Goal: Task Accomplishment & Management: Use online tool/utility

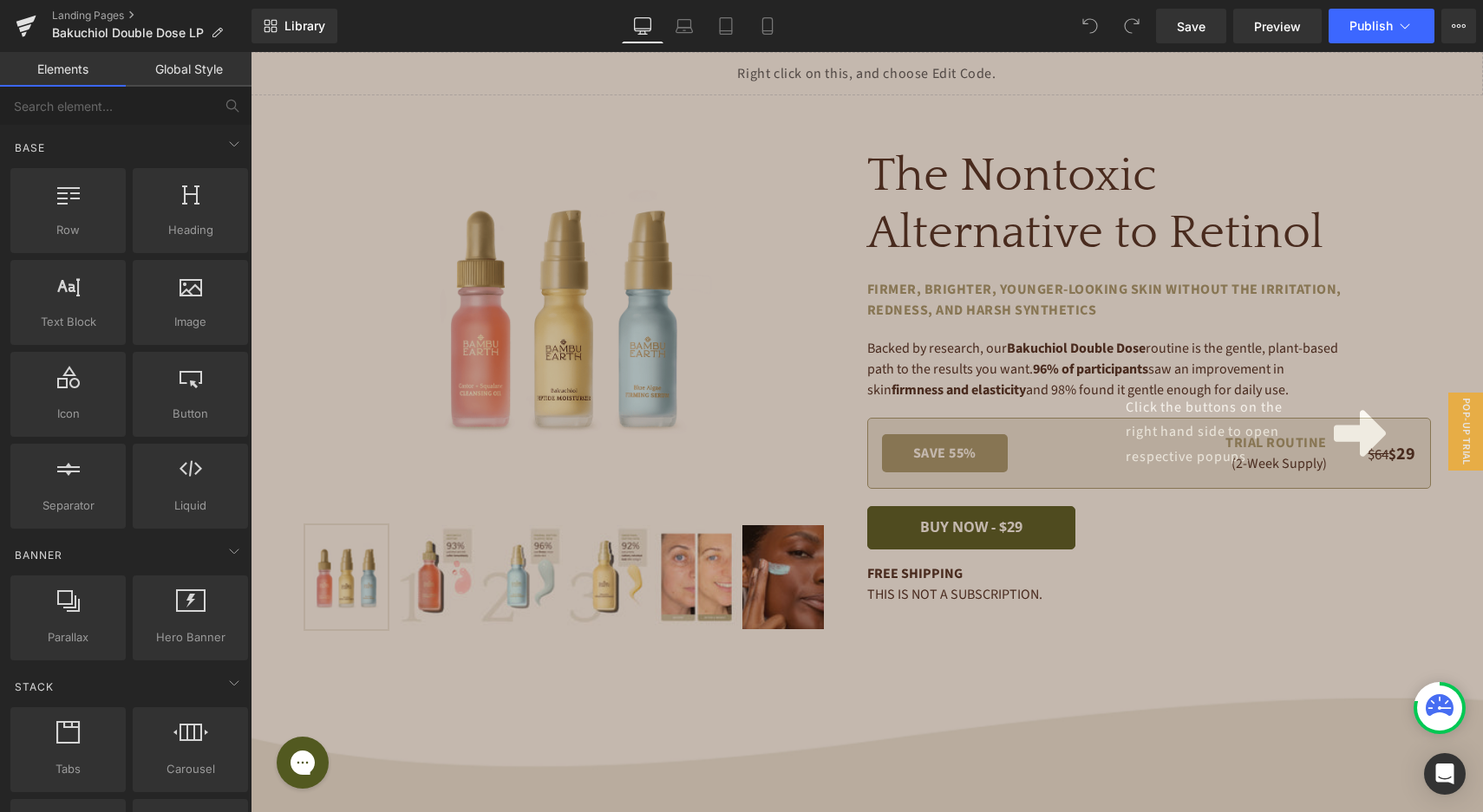
click at [1287, 562] on div "Click the buttons on the right hand side to open respective popups." at bounding box center [867, 432] width 1232 height 761
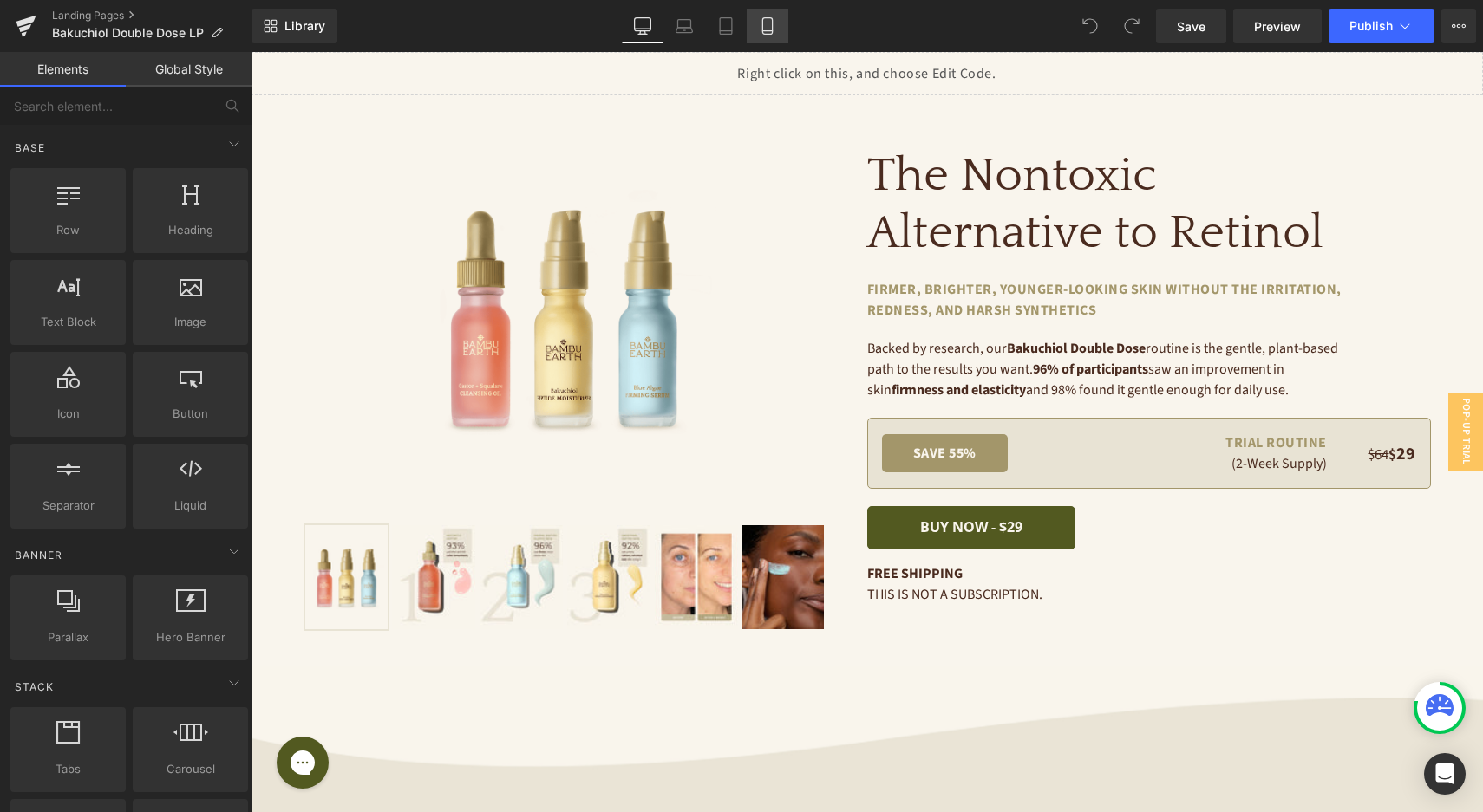
click at [774, 22] on icon at bounding box center [767, 26] width 17 height 17
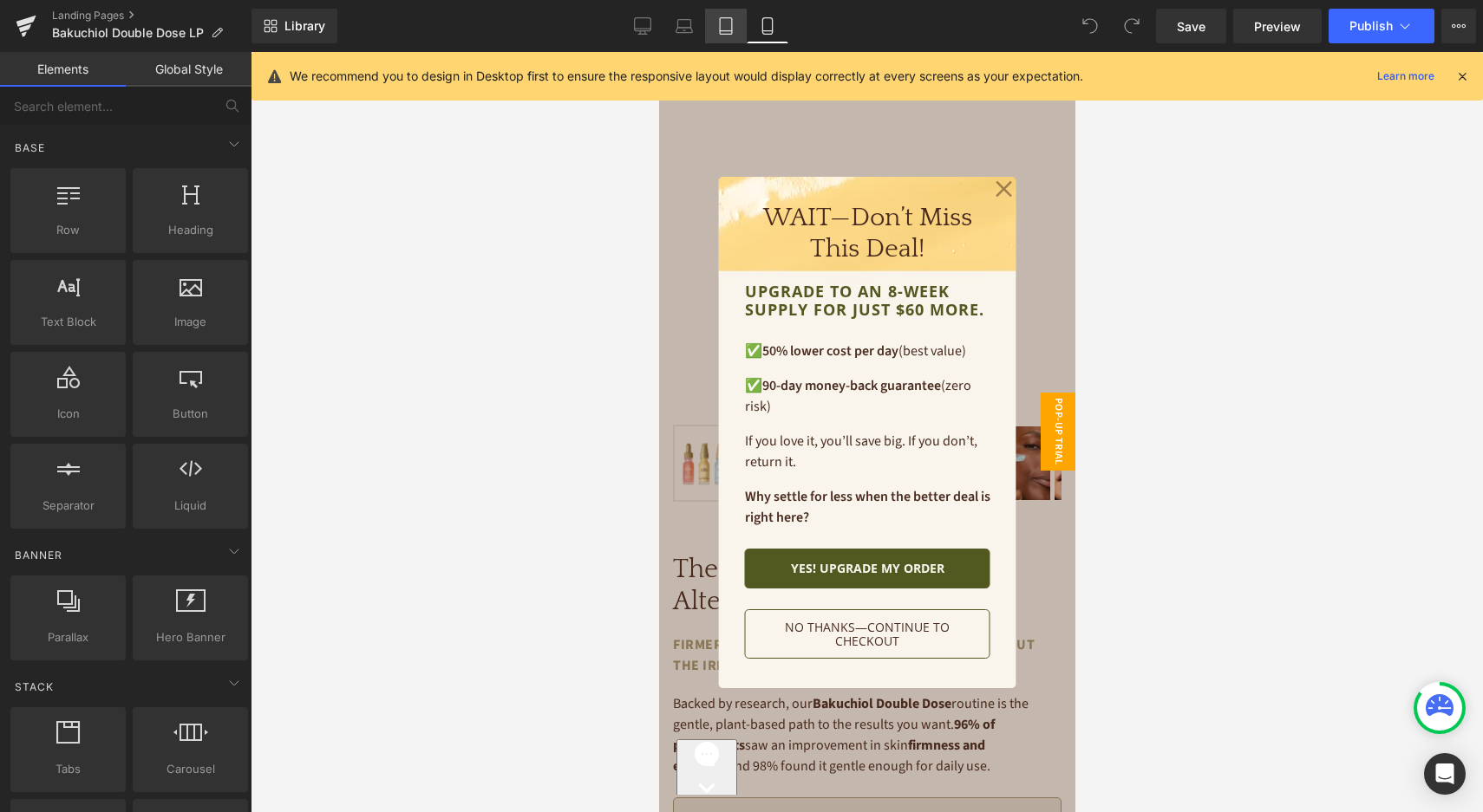
click at [727, 25] on icon at bounding box center [725, 26] width 17 height 17
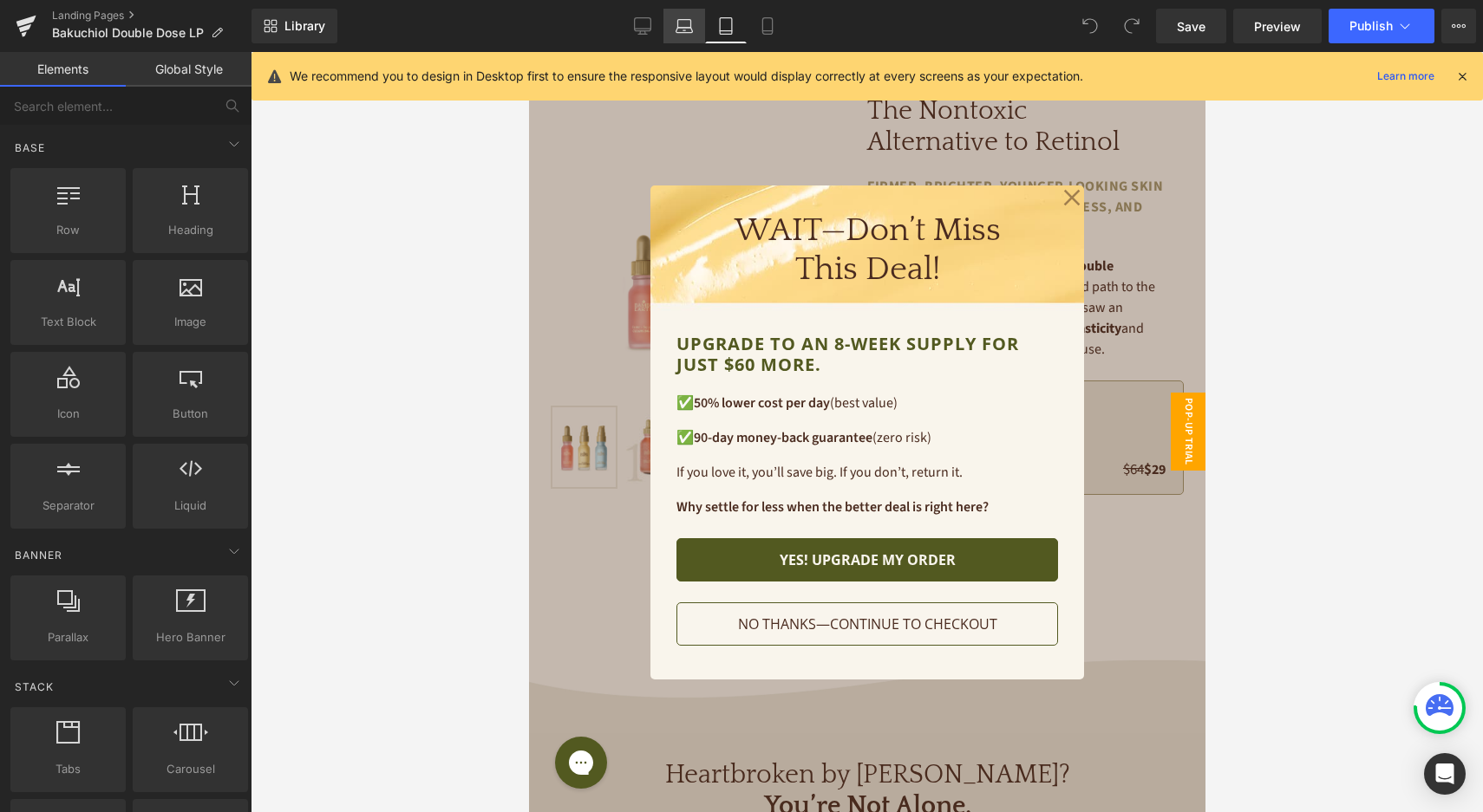
click at [678, 29] on icon at bounding box center [684, 26] width 17 height 17
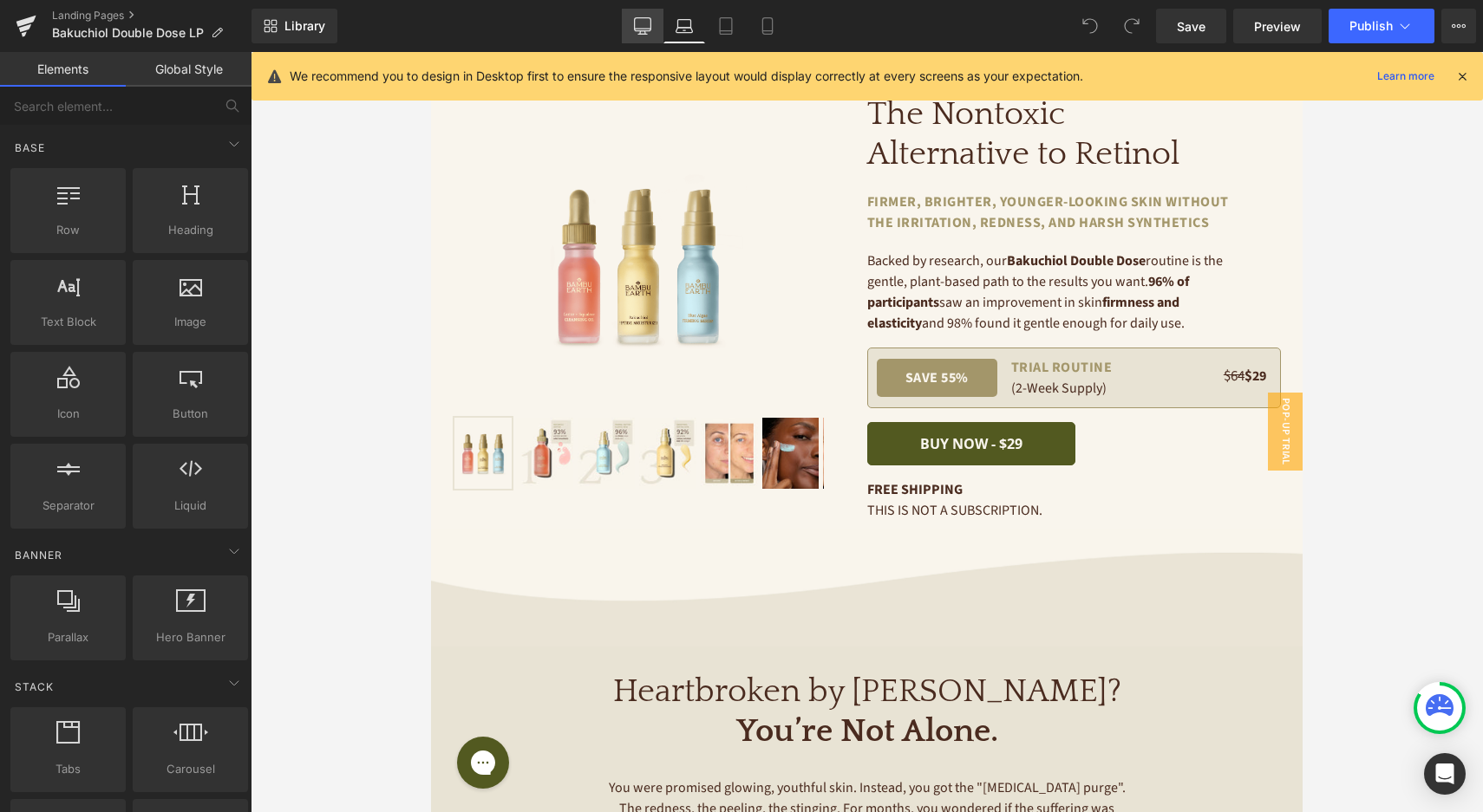
click at [645, 34] on icon at bounding box center [642, 34] width 8 height 0
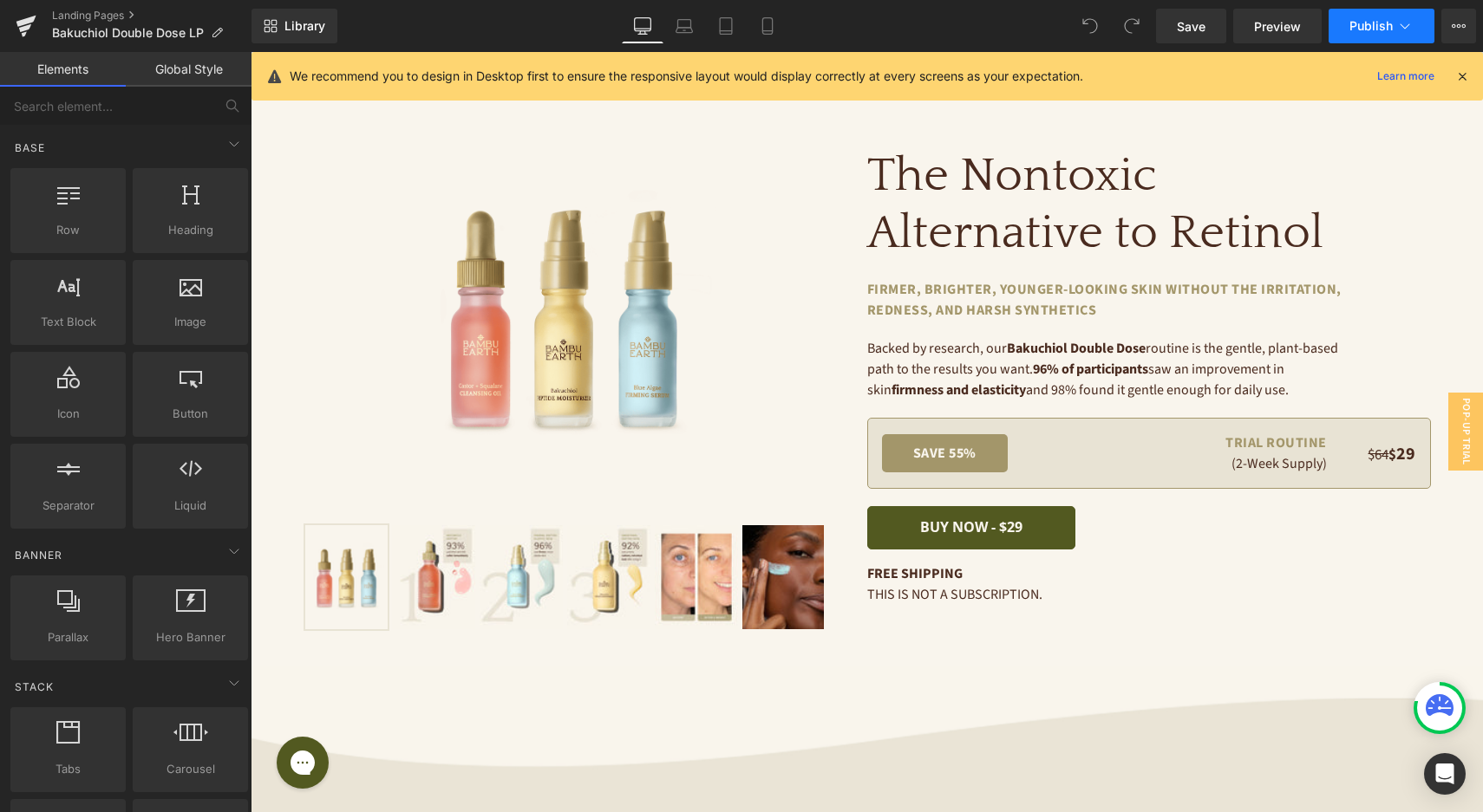
click at [1387, 24] on span "Publish" at bounding box center [1370, 26] width 43 height 14
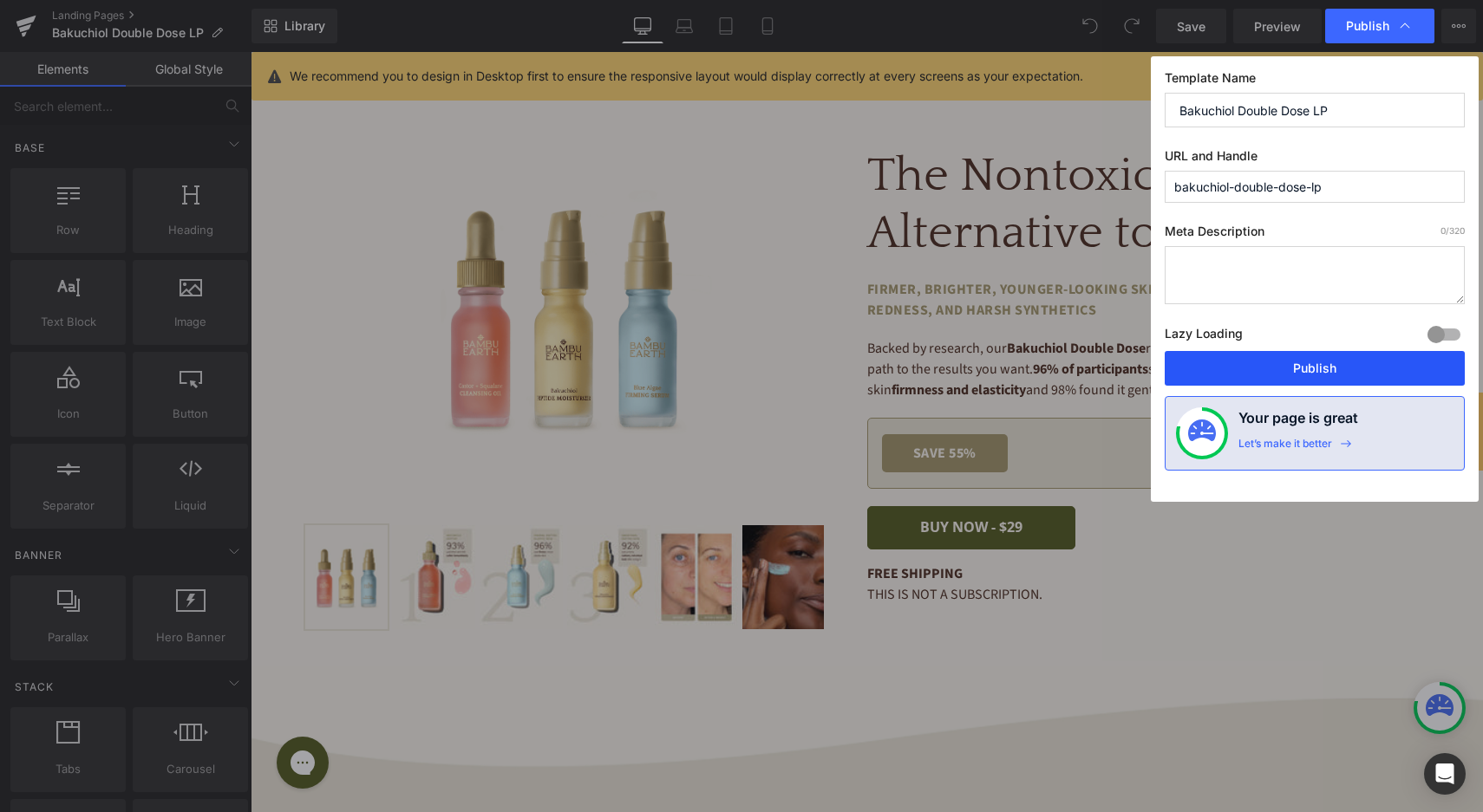
click at [1341, 366] on button "Publish" at bounding box center [1315, 369] width 300 height 35
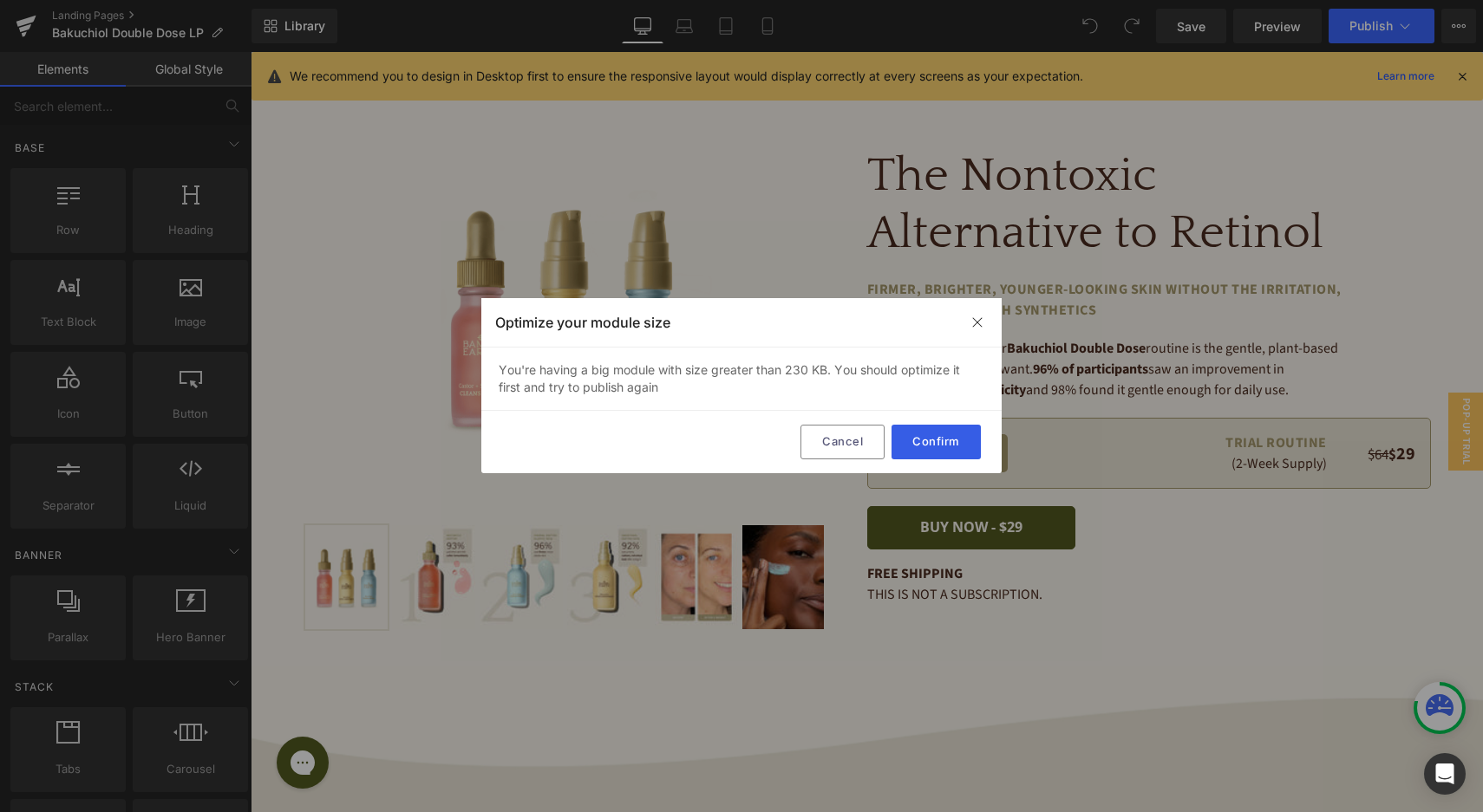
click at [925, 441] on button "Confirm" at bounding box center [936, 442] width 90 height 35
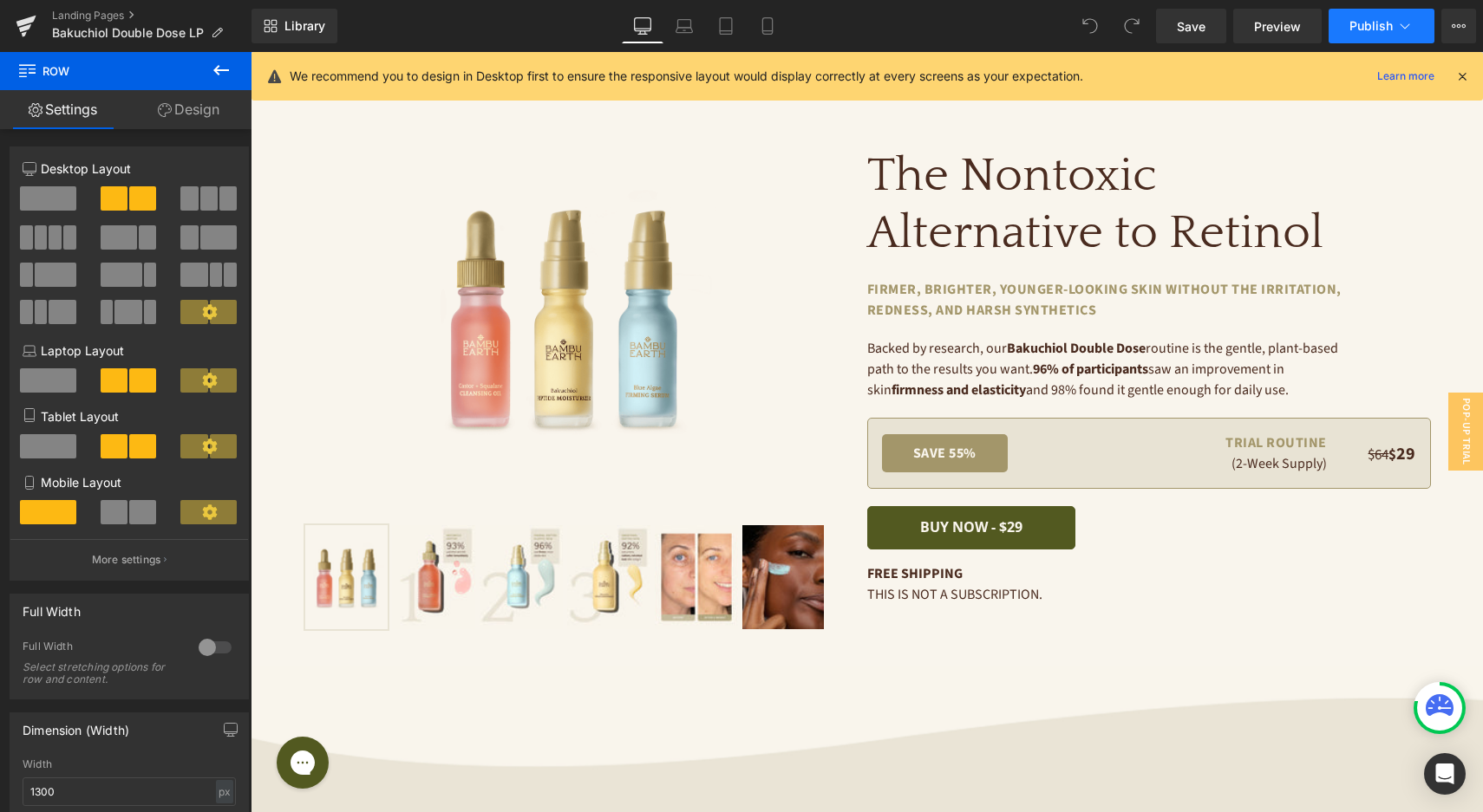
click at [1384, 26] on span "Publish" at bounding box center [1370, 26] width 43 height 14
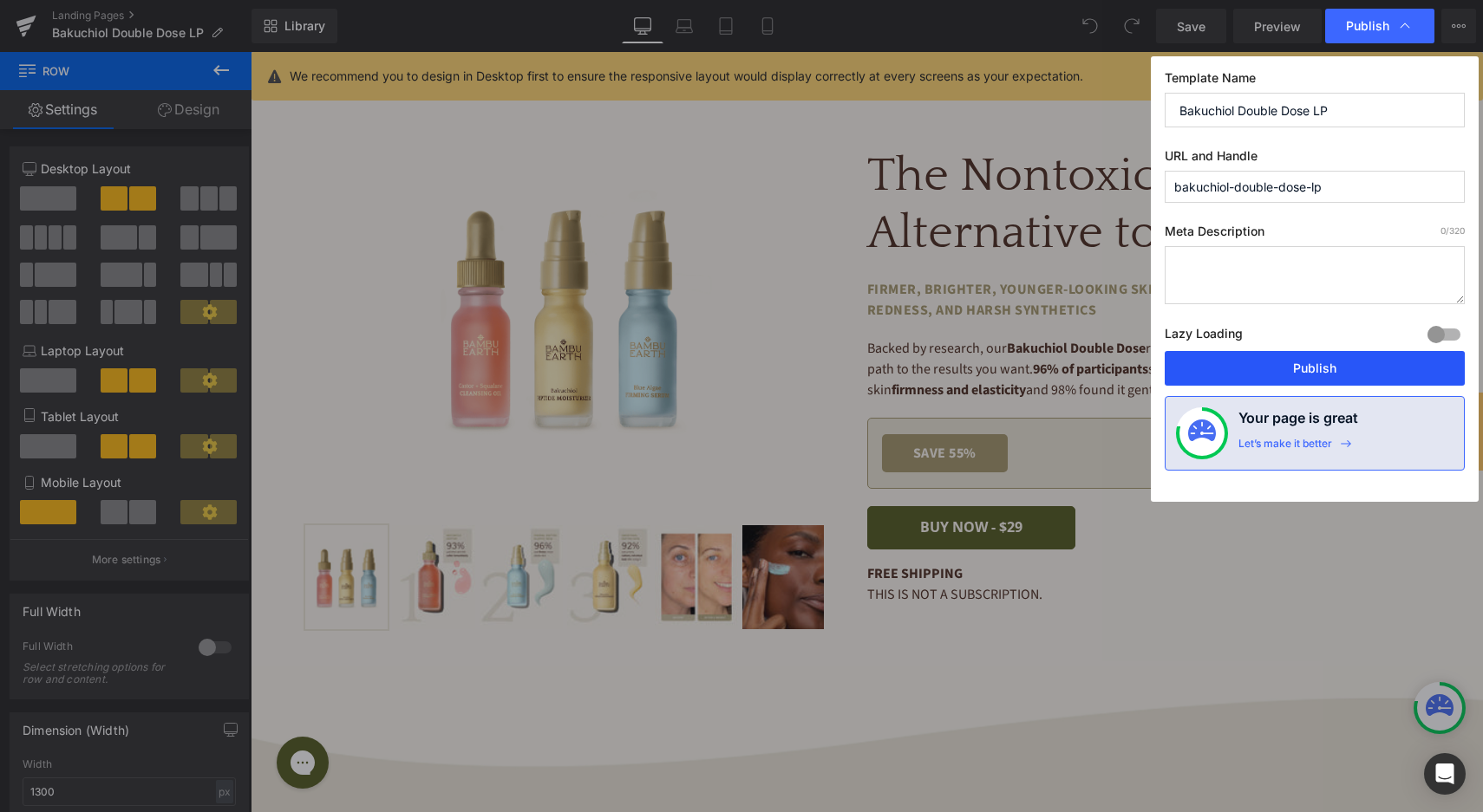
click at [1359, 369] on button "Publish" at bounding box center [1315, 369] width 300 height 35
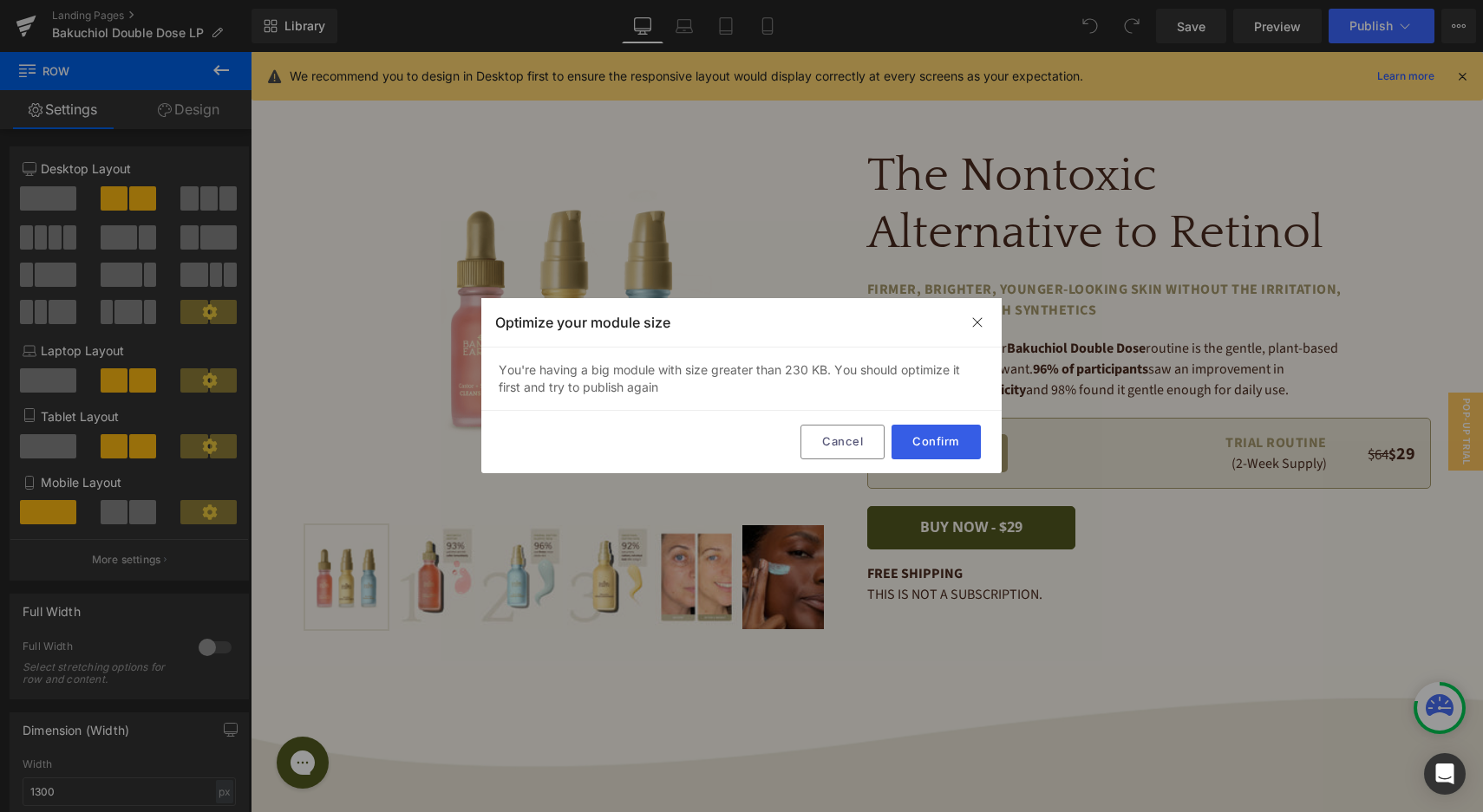
click at [936, 439] on button "Confirm" at bounding box center [936, 442] width 90 height 35
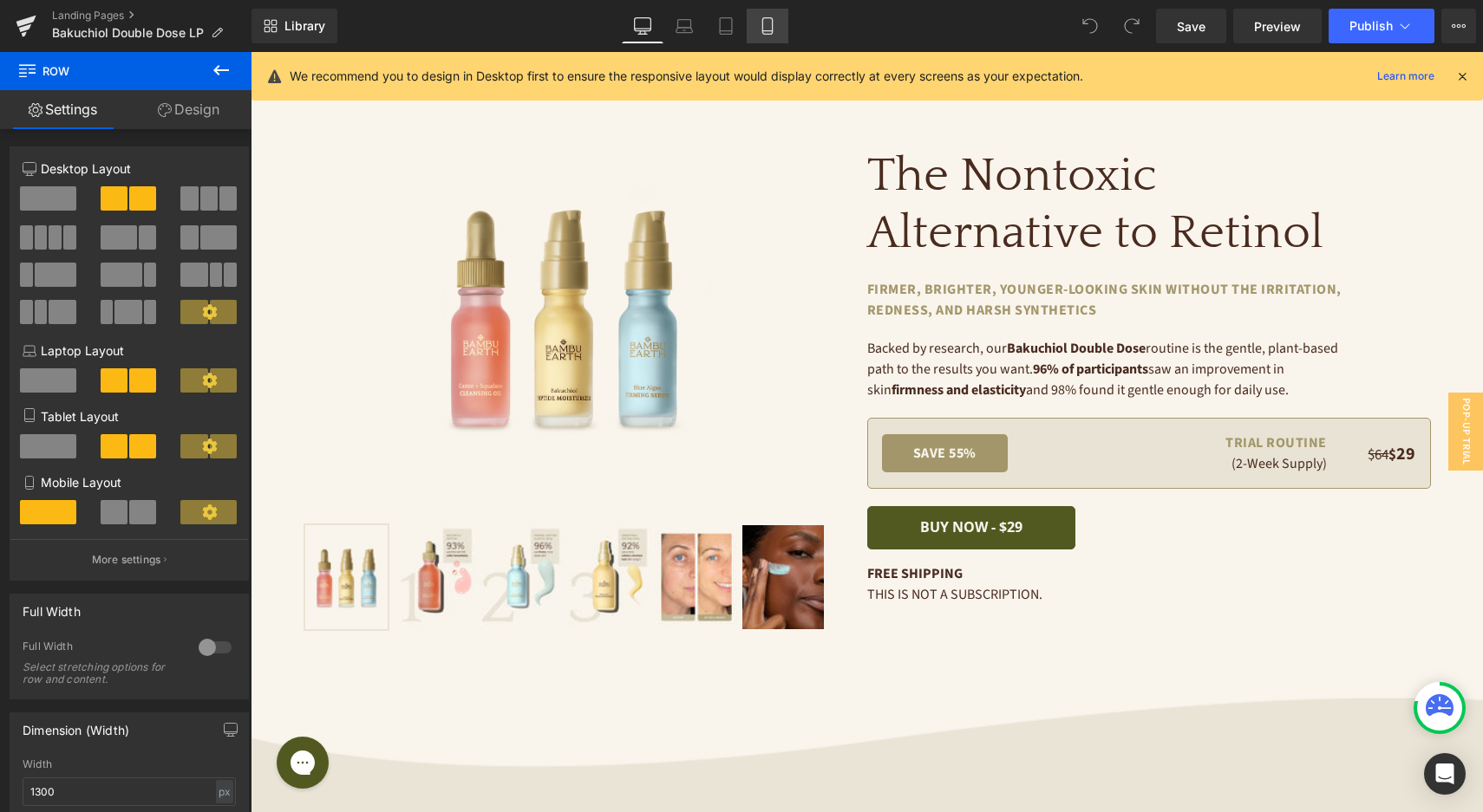
click at [752, 31] on link "Mobile" at bounding box center [766, 26] width 41 height 35
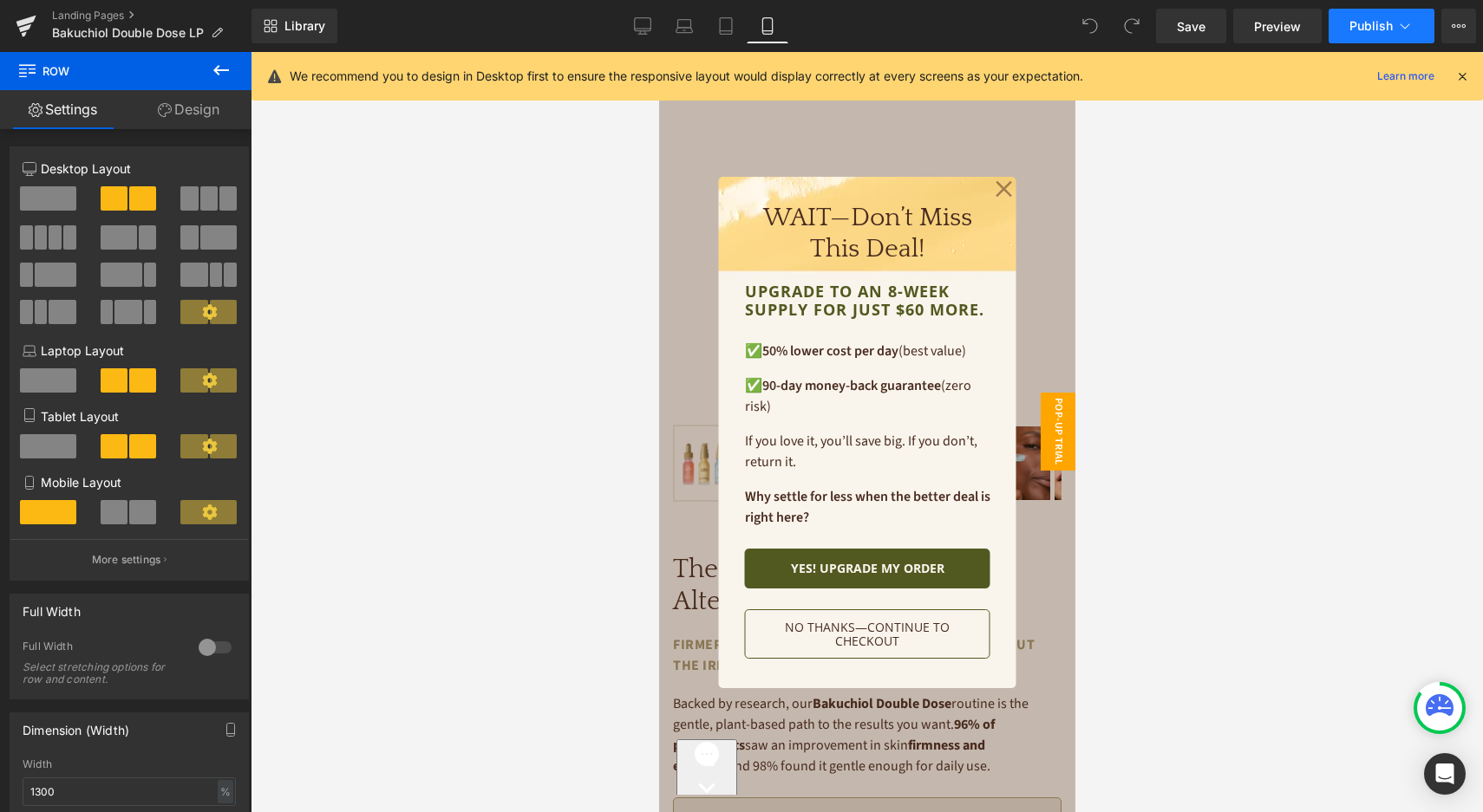
click at [1379, 25] on span "Publish" at bounding box center [1370, 26] width 43 height 14
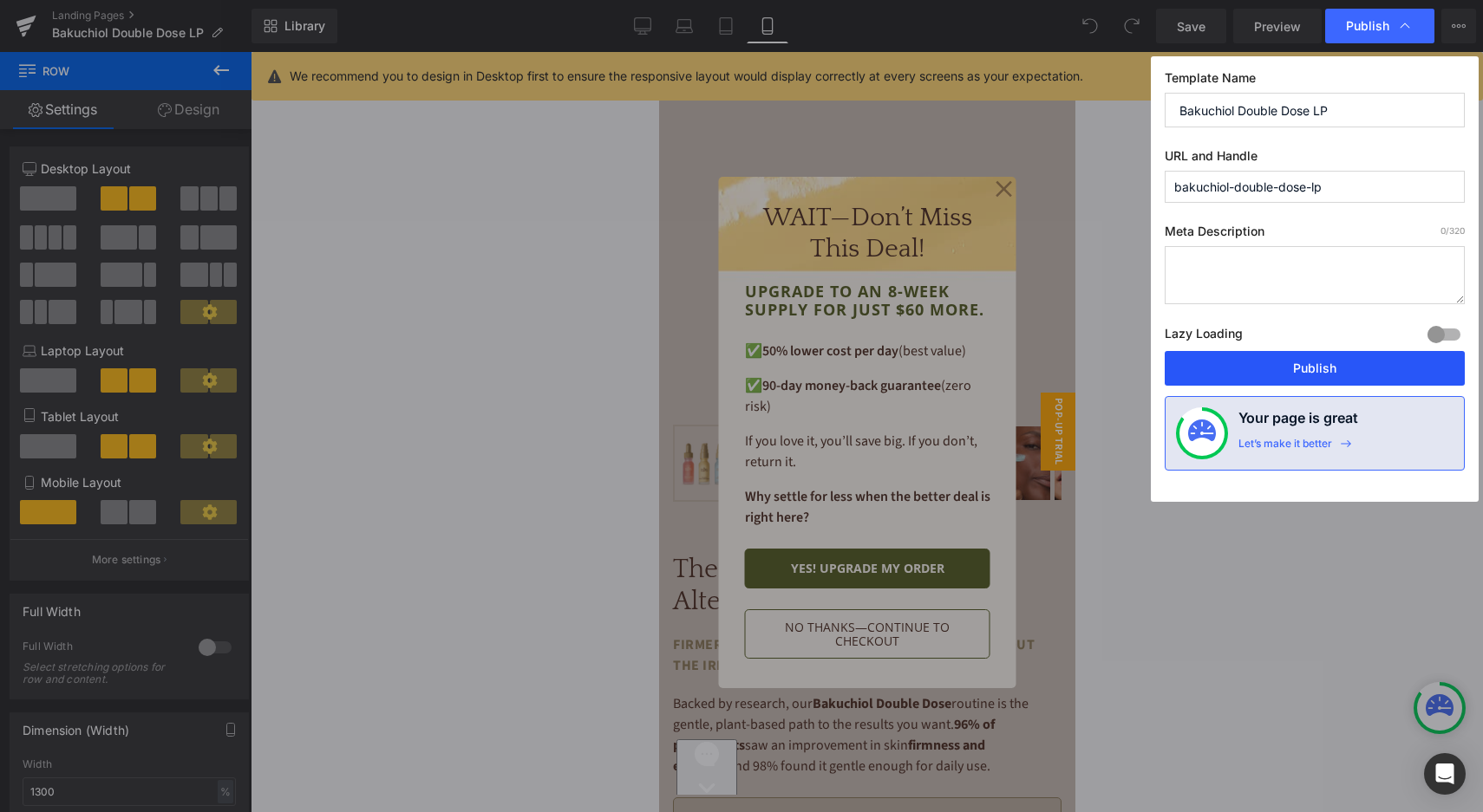
click at [1287, 369] on button "Publish" at bounding box center [1315, 369] width 300 height 35
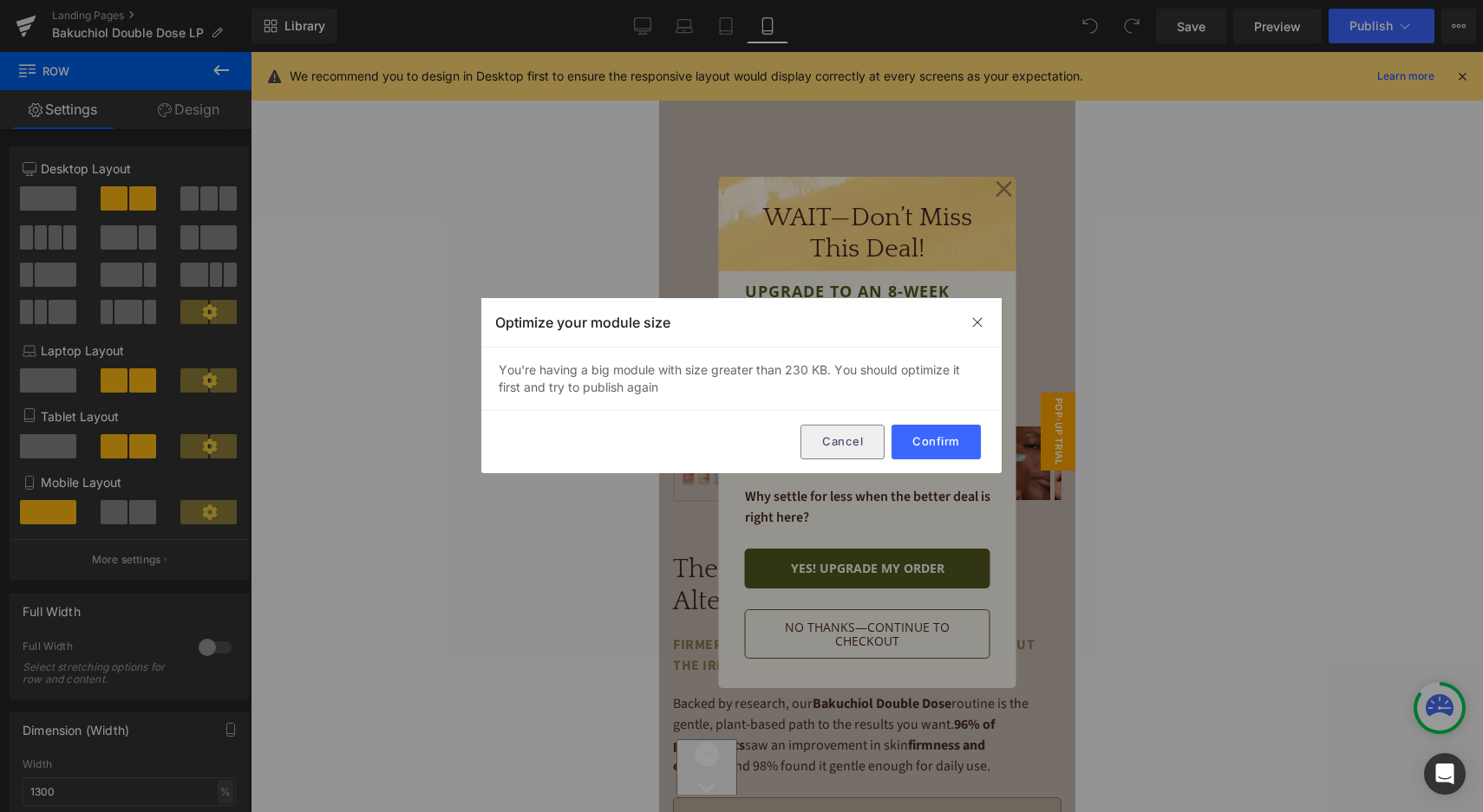
click at [841, 439] on button "Cancel" at bounding box center [842, 442] width 84 height 35
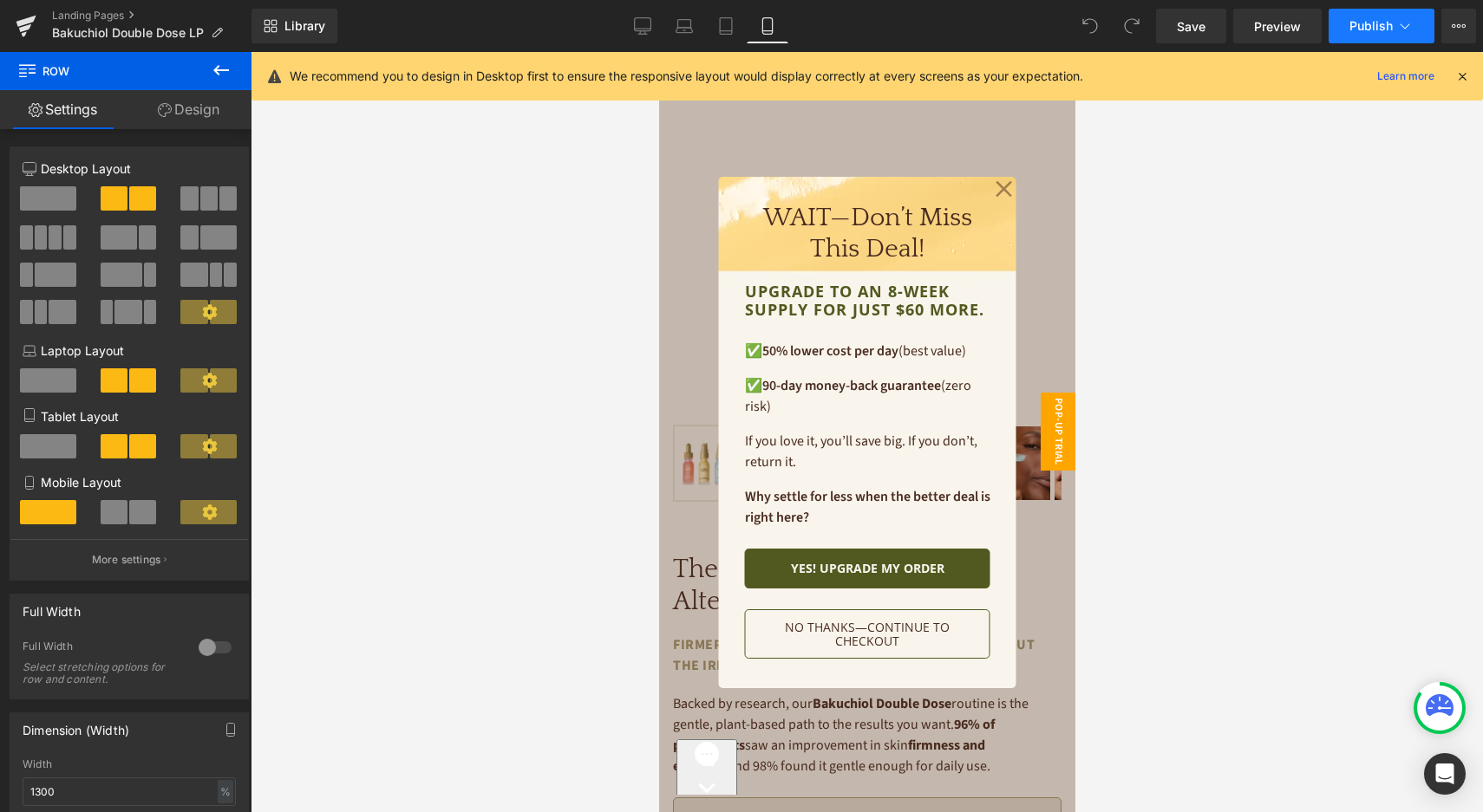
click at [1404, 18] on icon at bounding box center [1404, 26] width 17 height 17
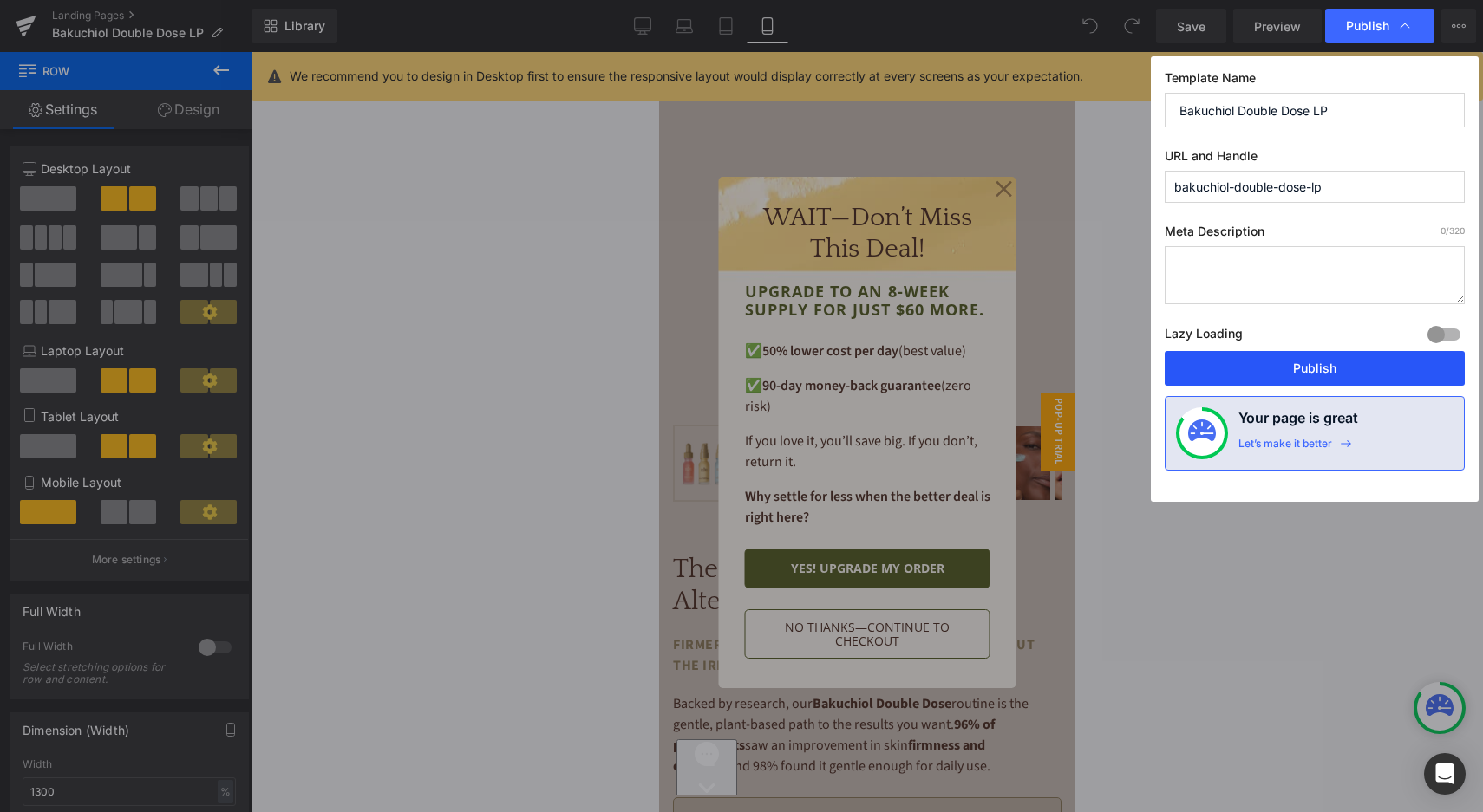
click at [1326, 365] on button "Publish" at bounding box center [1315, 369] width 300 height 35
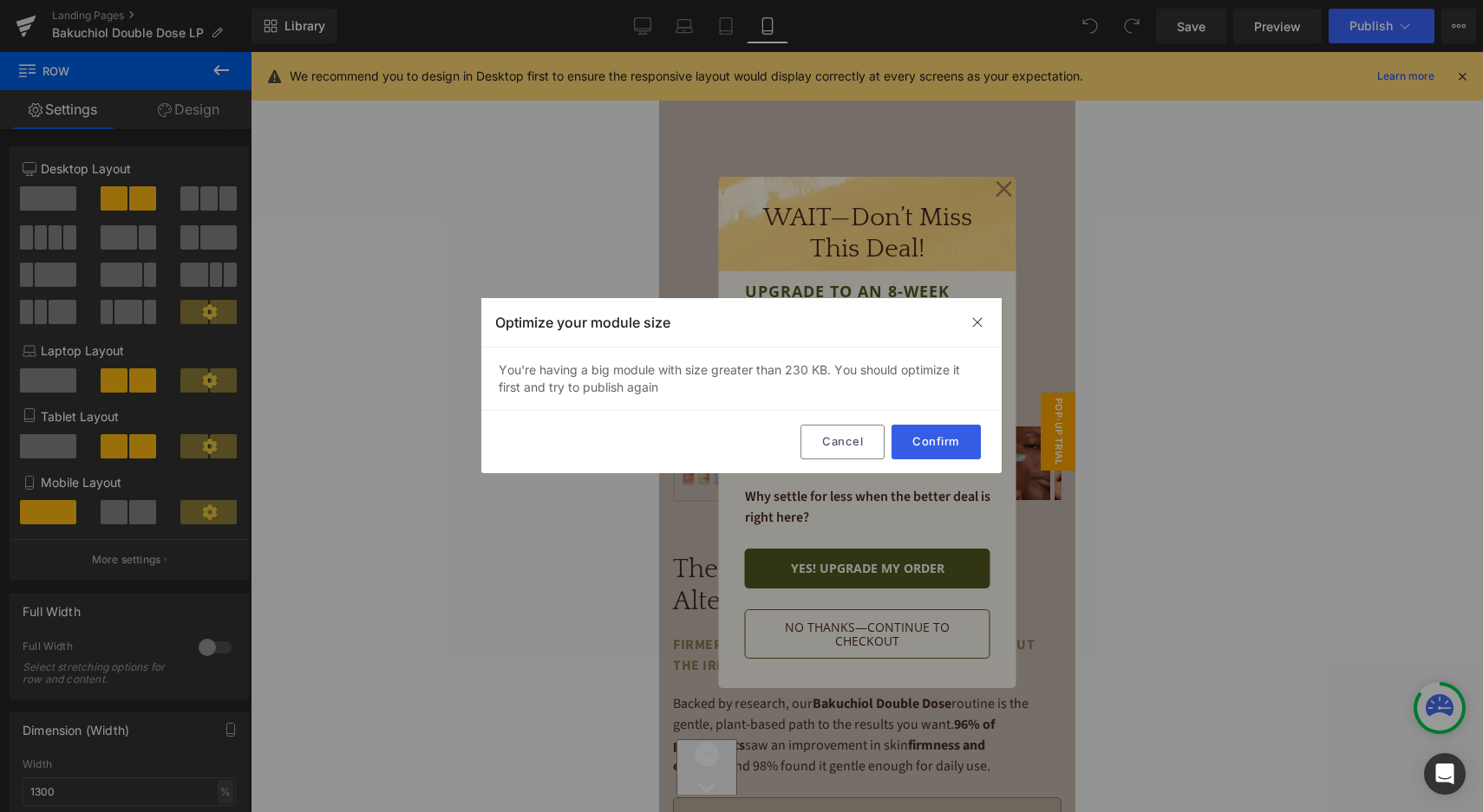
click at [936, 443] on button "Confirm" at bounding box center [936, 442] width 90 height 35
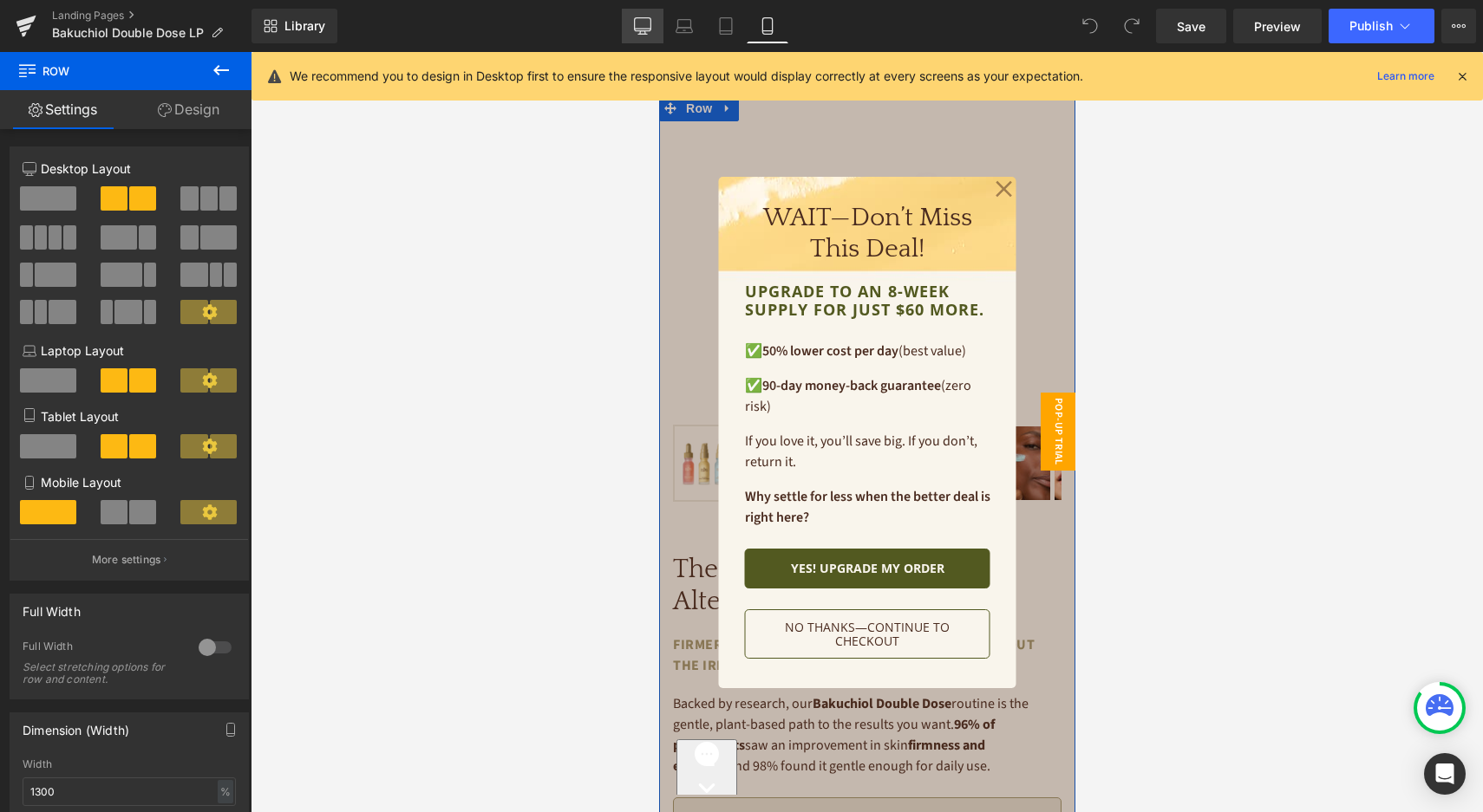
click at [644, 36] on link "Desktop" at bounding box center [642, 26] width 41 height 35
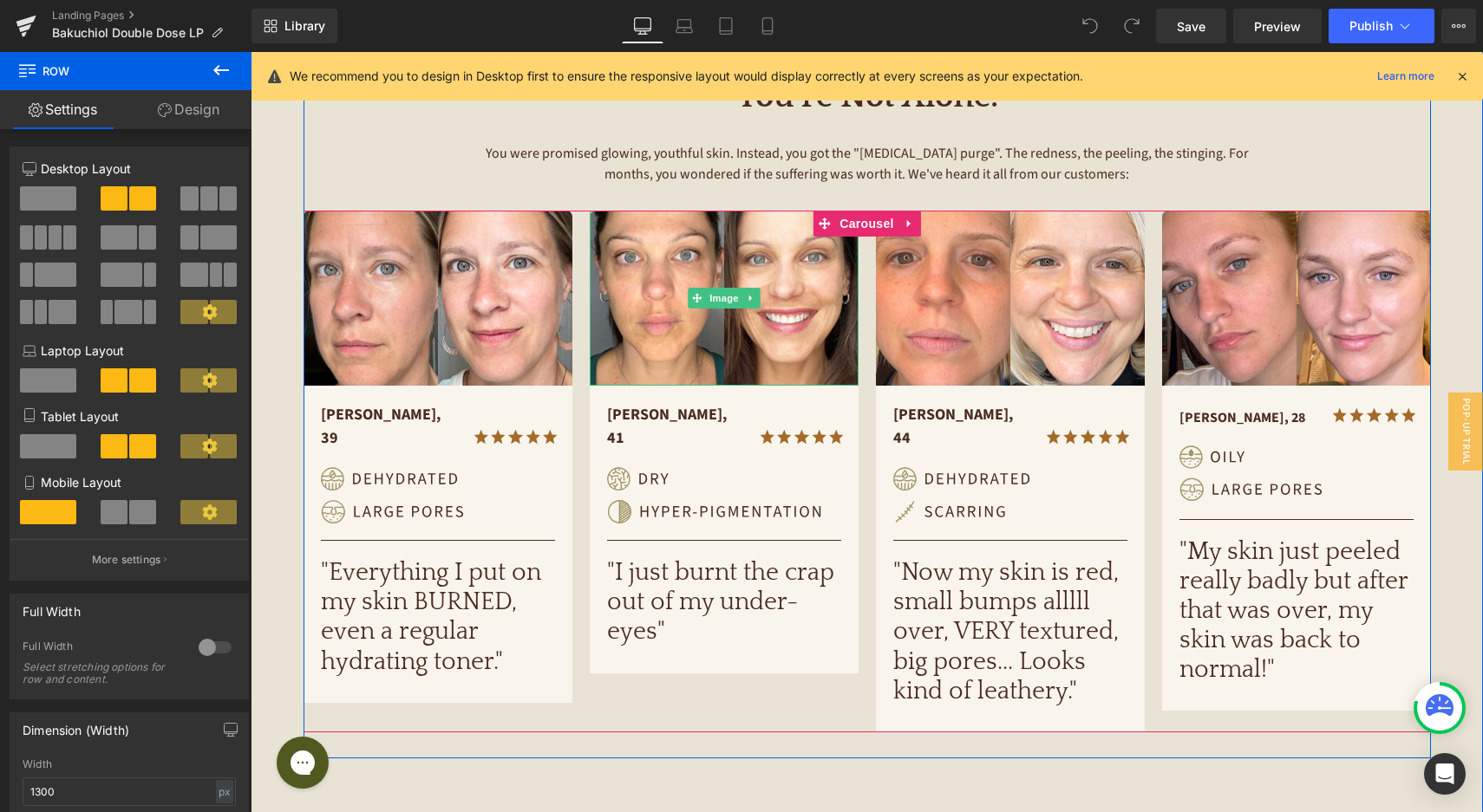
scroll to position [823, 0]
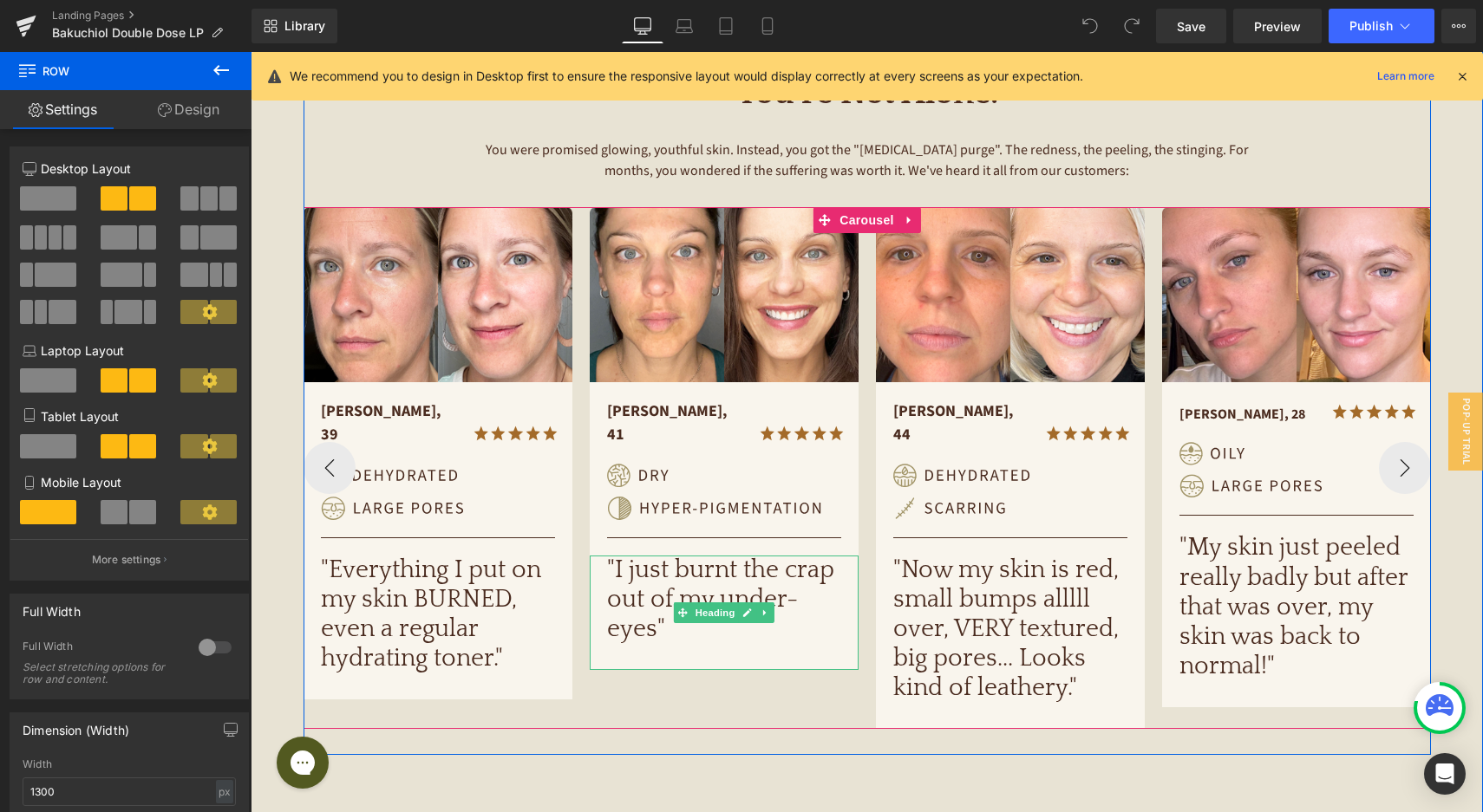
click at [776, 632] on div ""I just burnt the crap out of my under-eyes"" at bounding box center [724, 613] width 269 height 115
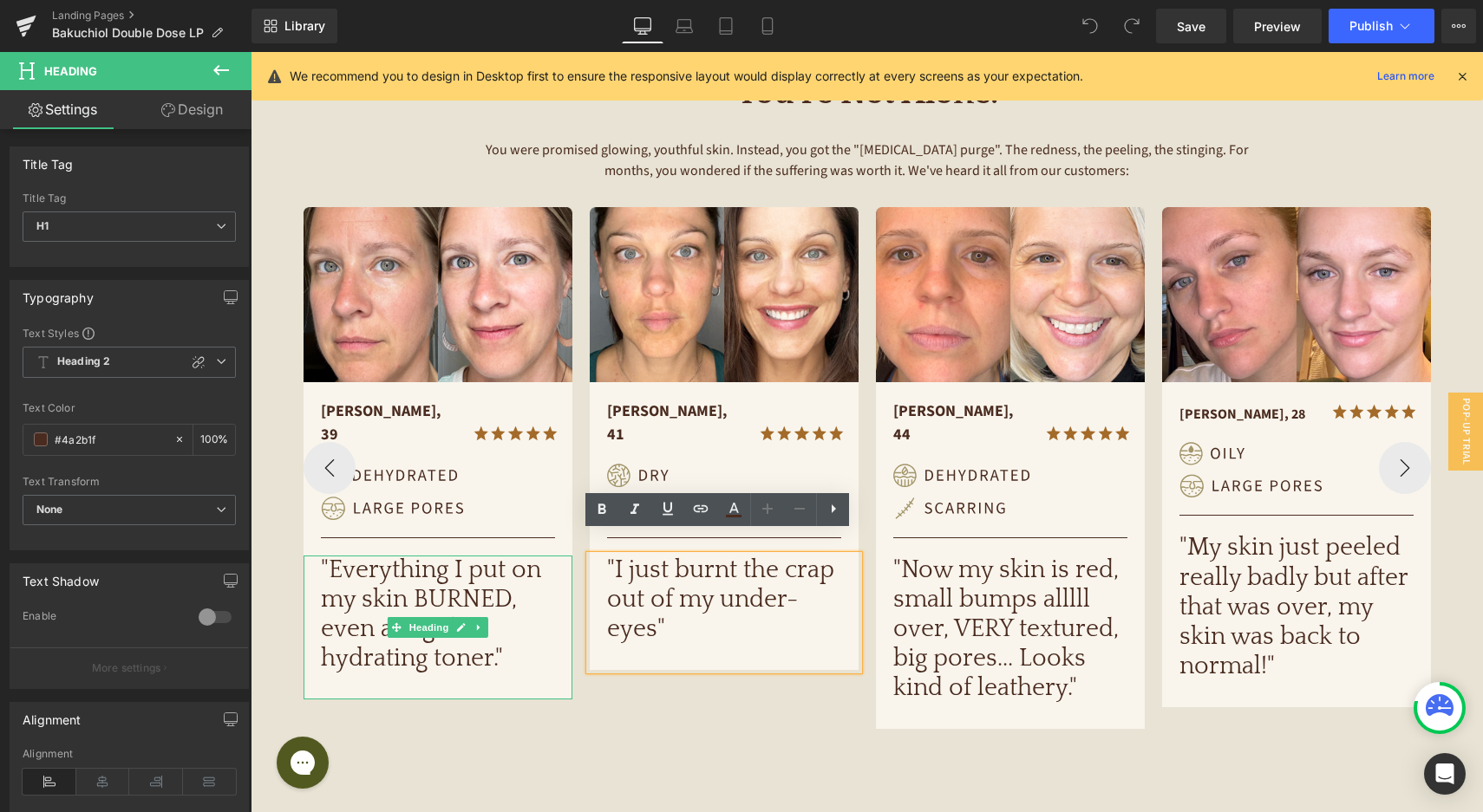
click at [539, 656] on div ""Everything I put on my skin BURNED, even a regular hydrating toner."" at bounding box center [438, 628] width 269 height 145
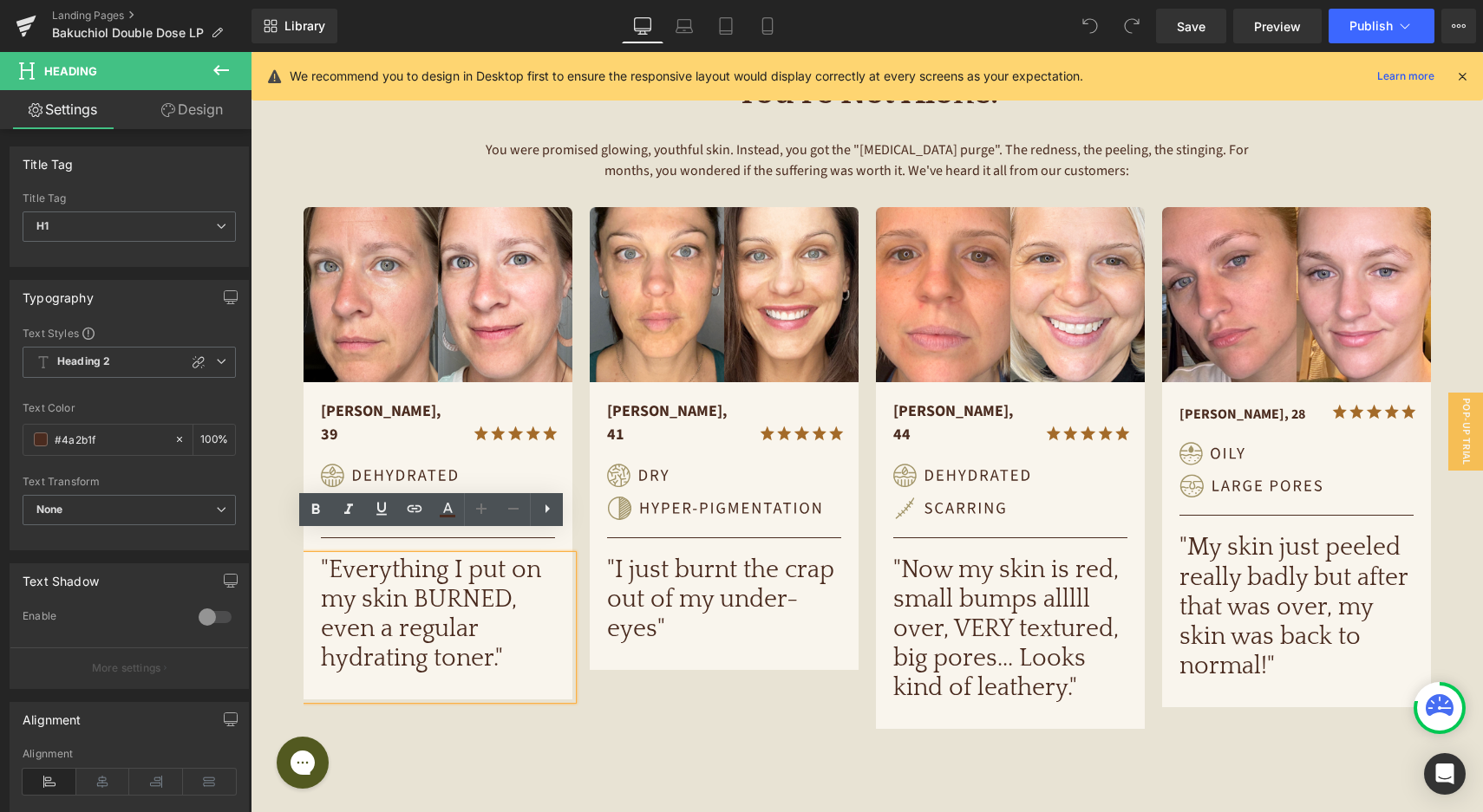
click at [791, 777] on div "Image Heartbroken by [PERSON_NAME]? You’re Not Alone. Heading You were promised…" at bounding box center [867, 348] width 1232 height 1009
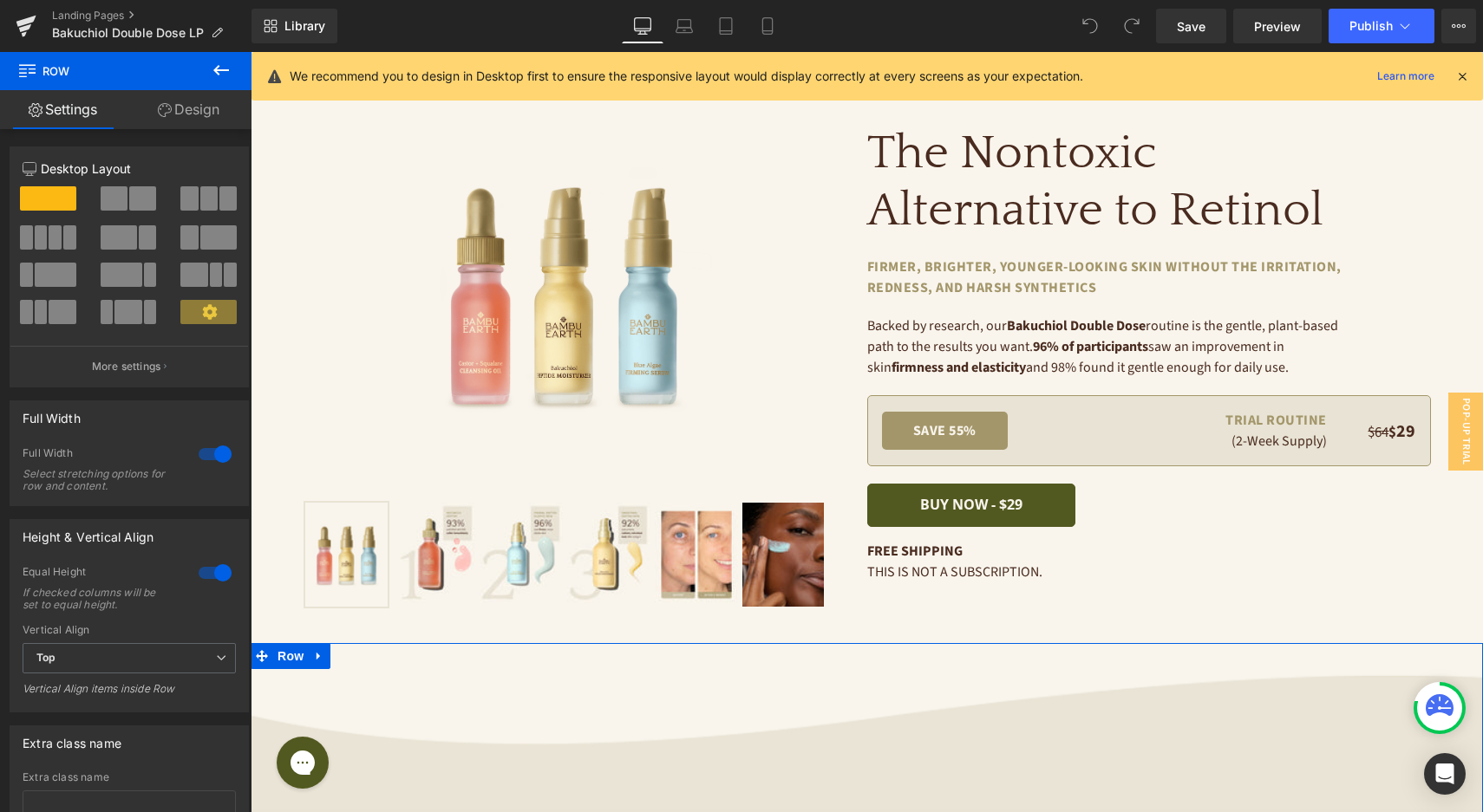
scroll to position [0, 0]
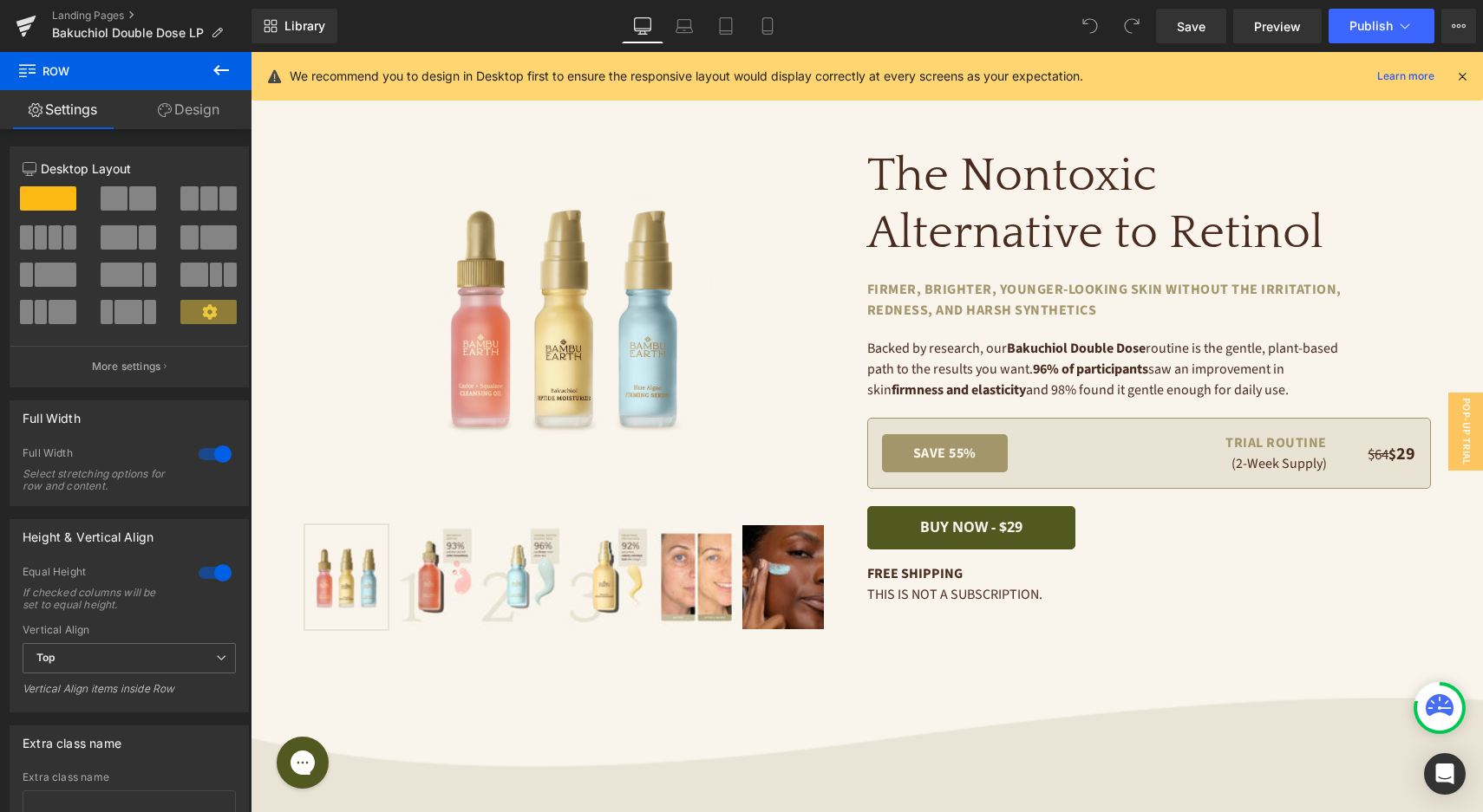
click at [218, 70] on icon at bounding box center [221, 70] width 16 height 10
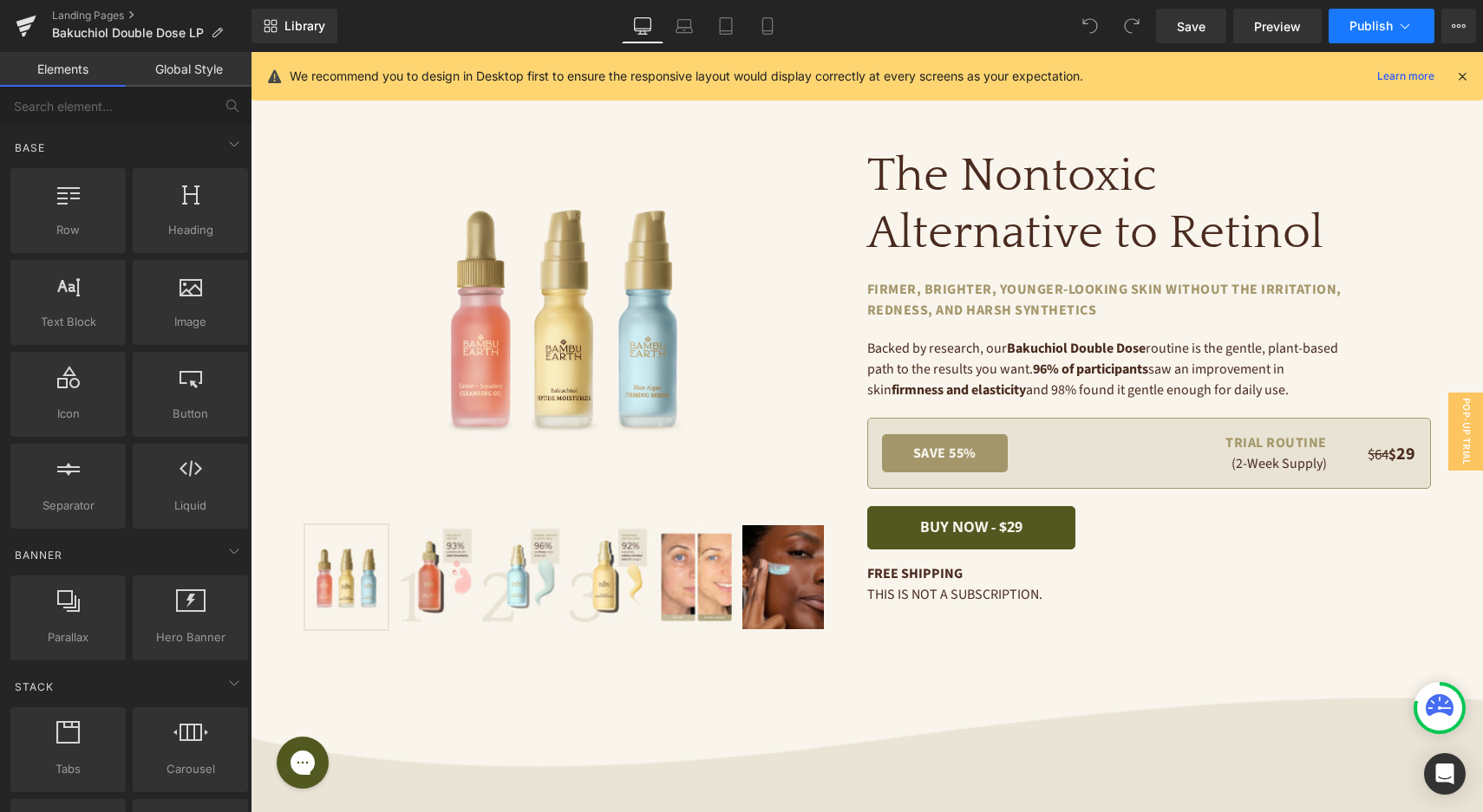
click at [1390, 25] on span "Publish" at bounding box center [1370, 26] width 43 height 14
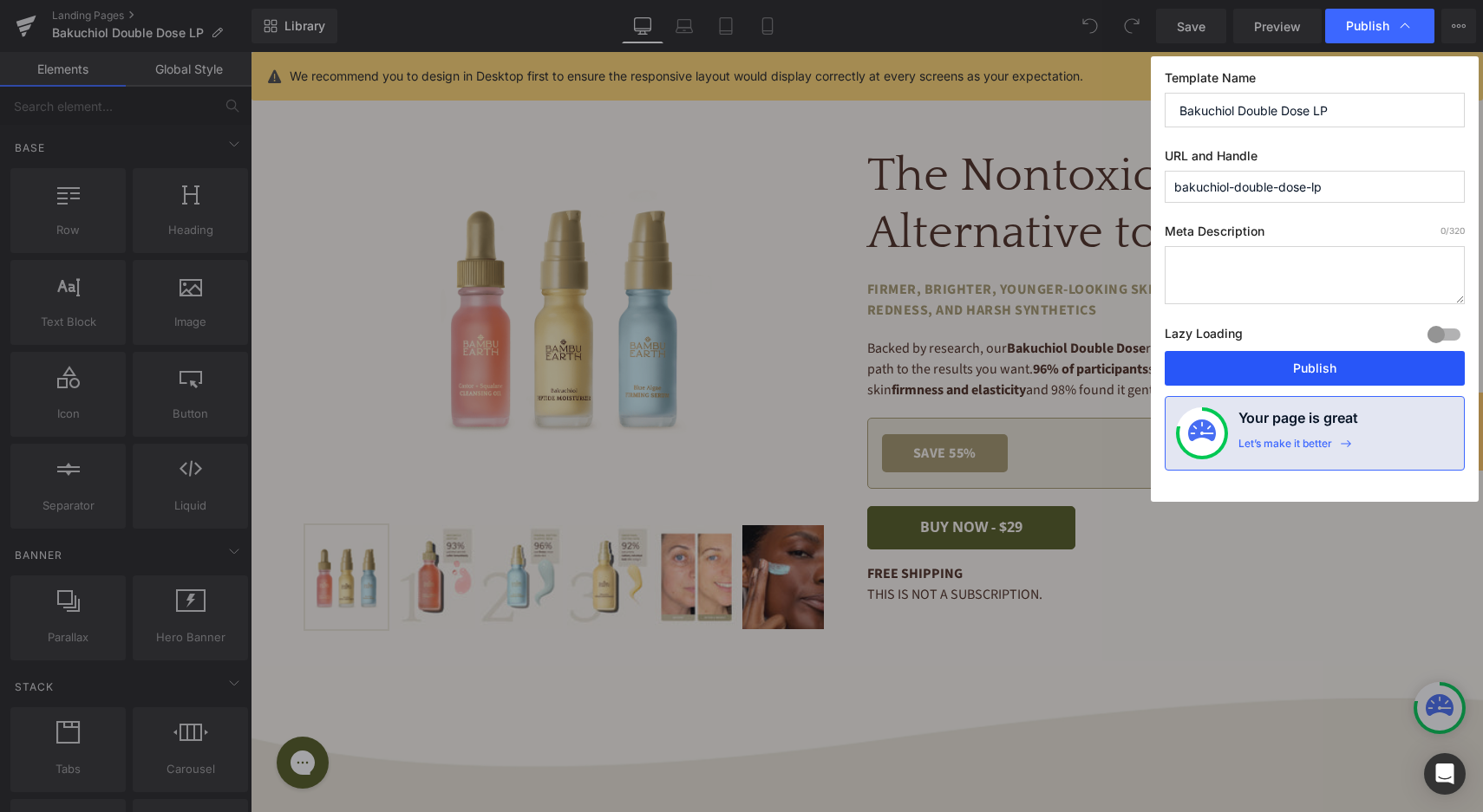
click at [1229, 369] on button "Publish" at bounding box center [1315, 369] width 300 height 35
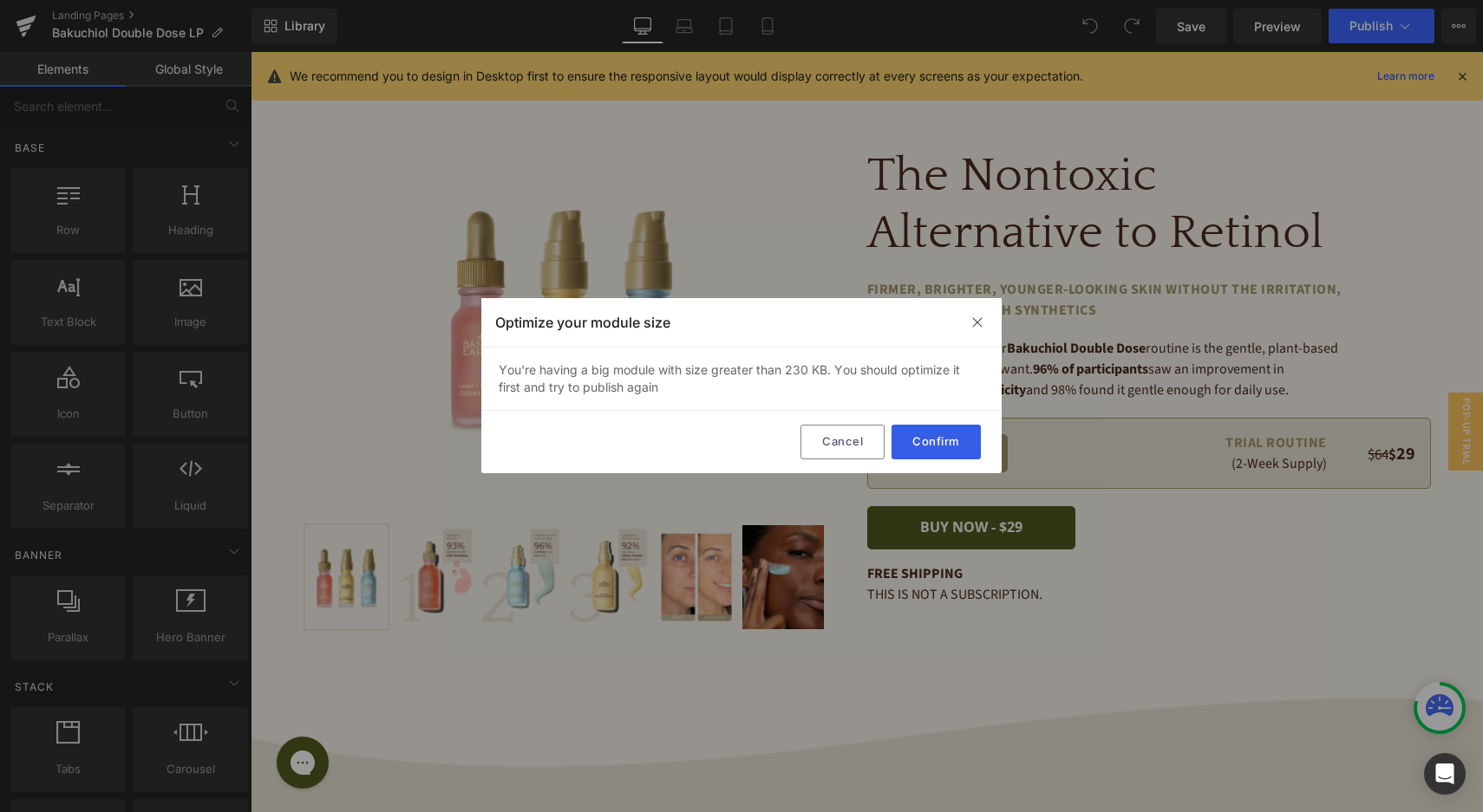
click at [943, 442] on button "Confirm" at bounding box center [936, 442] width 90 height 35
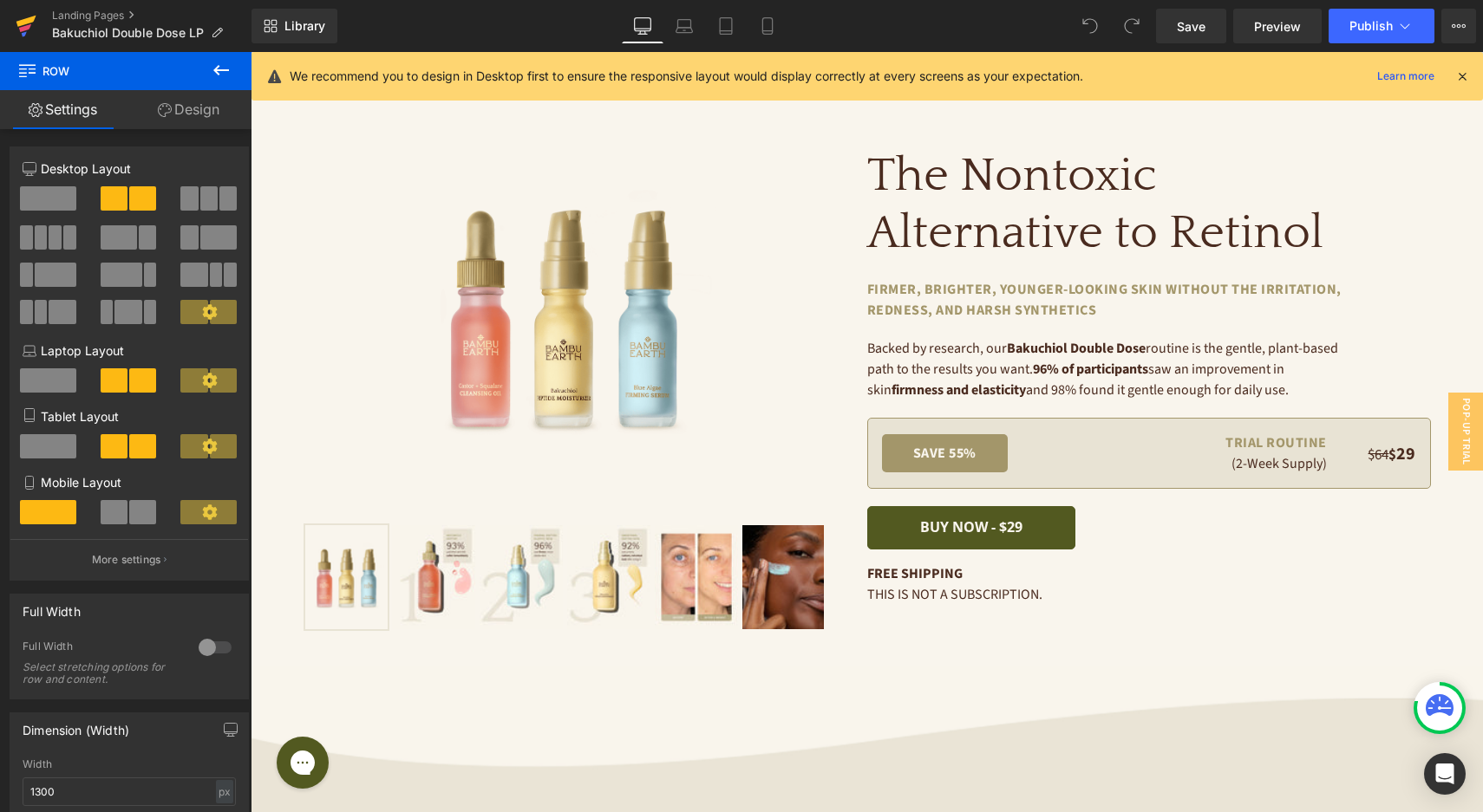
click at [25, 15] on icon at bounding box center [26, 26] width 21 height 43
